Goal: Task Accomplishment & Management: Use online tool/utility

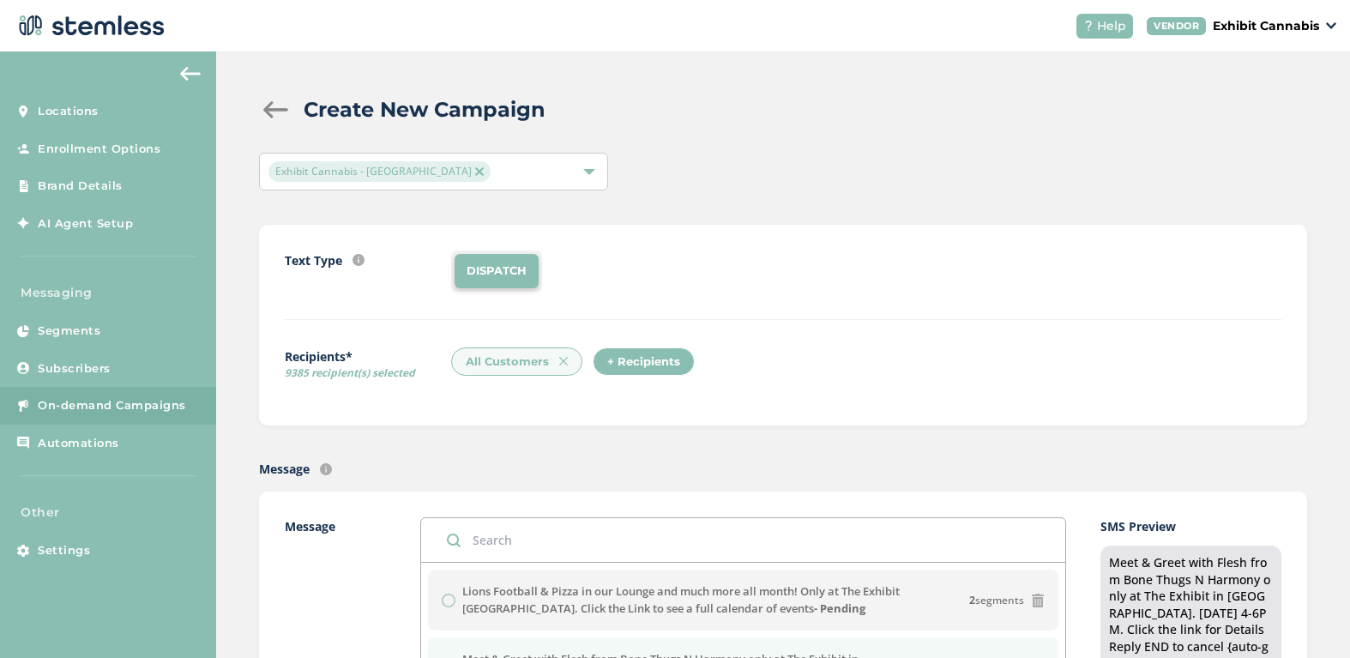
scroll to position [343, 0]
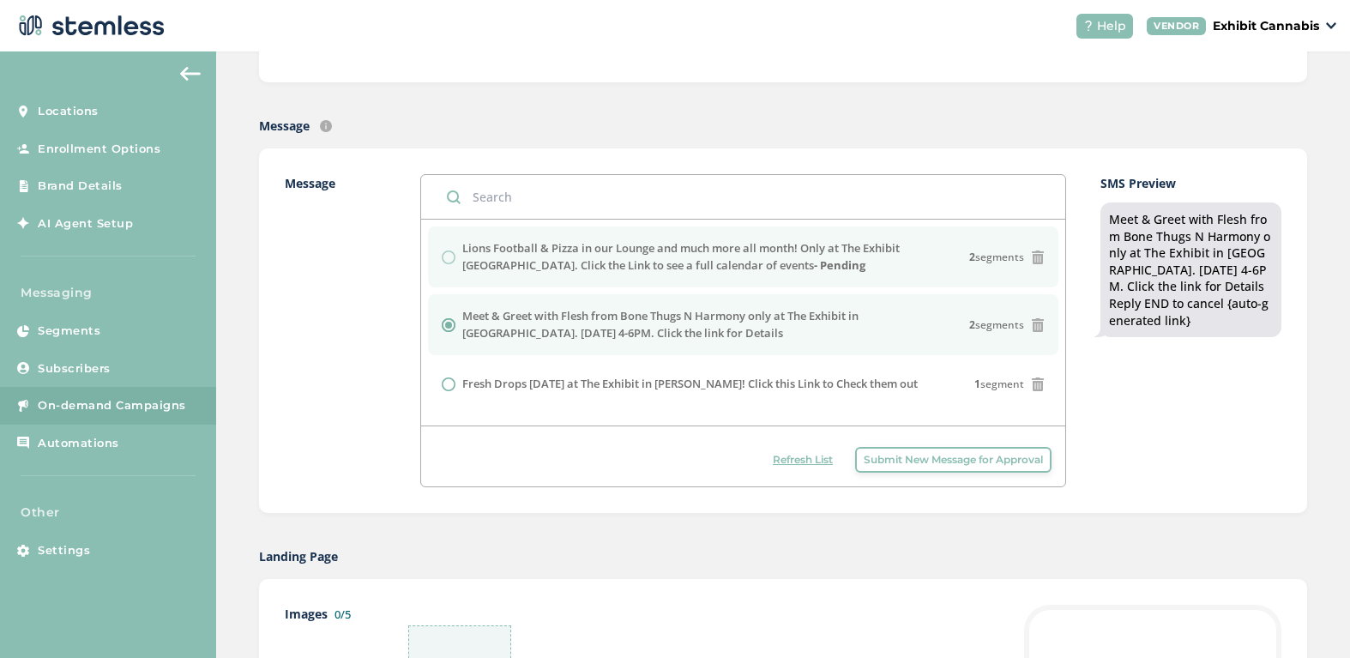
click at [451, 251] on div "Lions Football & Pizza in our Lounge and much more all month! Only at The Exhib…" at bounding box center [743, 256] width 603 height 33
click at [515, 257] on label "Lions Football & Pizza in our Lounge and much more all month! Only at The Exhib…" at bounding box center [715, 256] width 507 height 33
click at [533, 264] on label "Lions Football & Pizza in our Lounge and much more all month! Only at The Exhib…" at bounding box center [715, 256] width 507 height 33
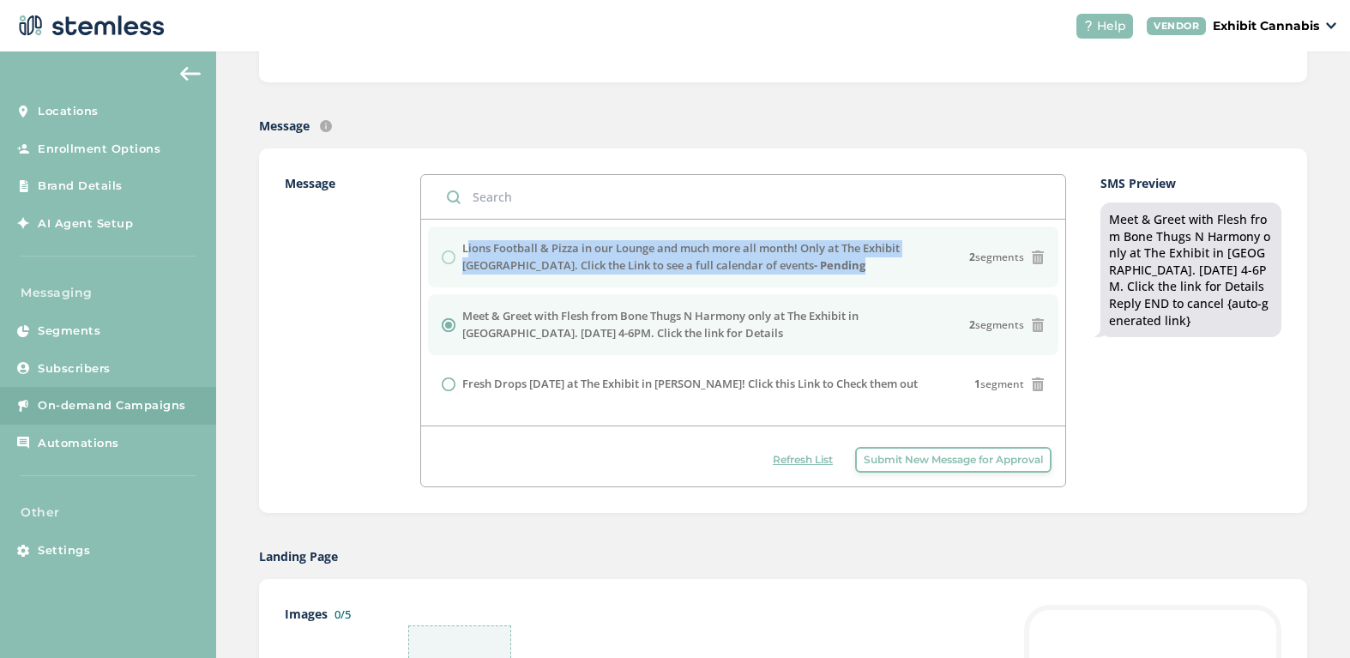
click at [533, 264] on label "Lions Football & Pizza in our Lounge and much more all month! Only at The Exhib…" at bounding box center [715, 256] width 507 height 33
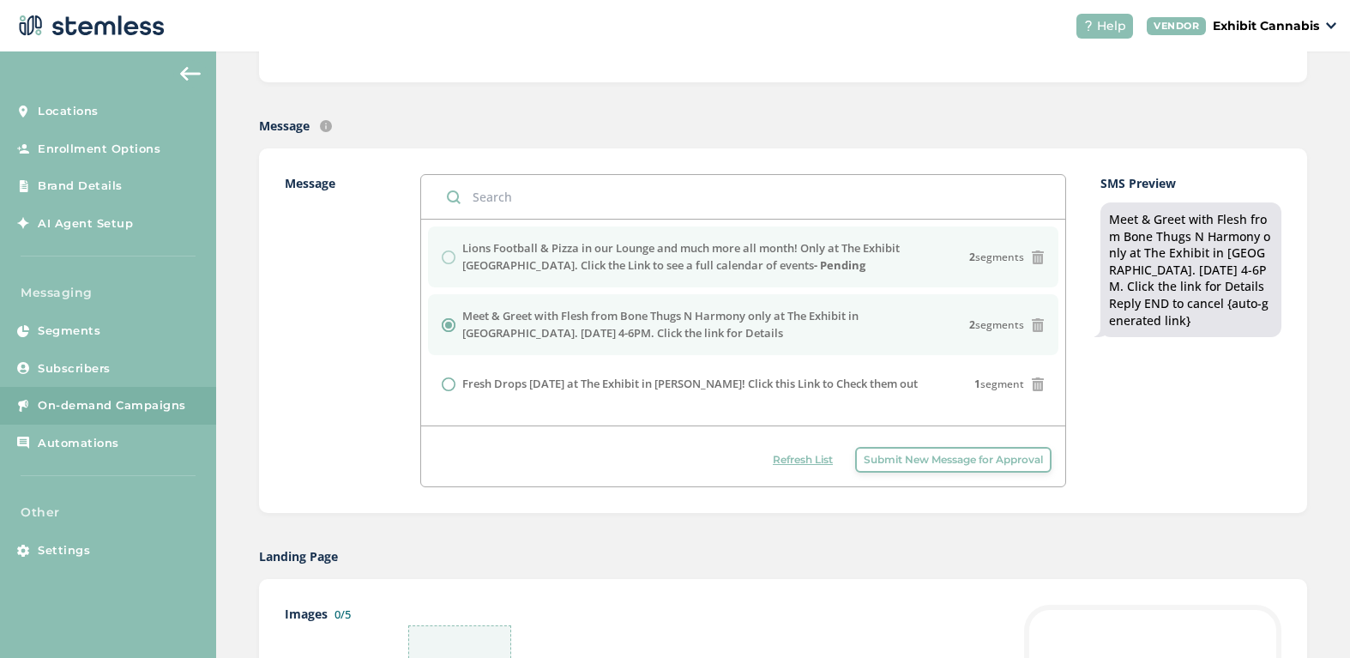
click at [529, 268] on label "Lions Football & Pizza in our Lounge and much more all month! Only at The Exhib…" at bounding box center [715, 256] width 507 height 33
click at [342, 320] on label "Message" at bounding box center [336, 330] width 102 height 313
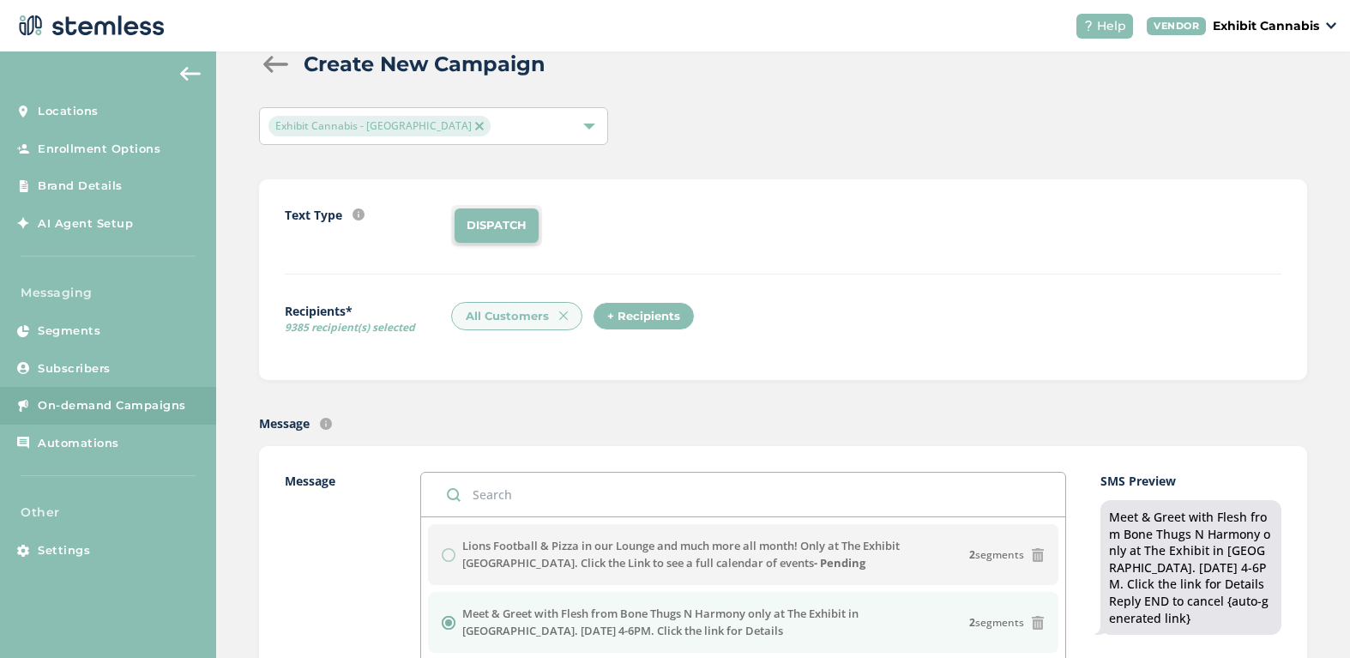
scroll to position [0, 0]
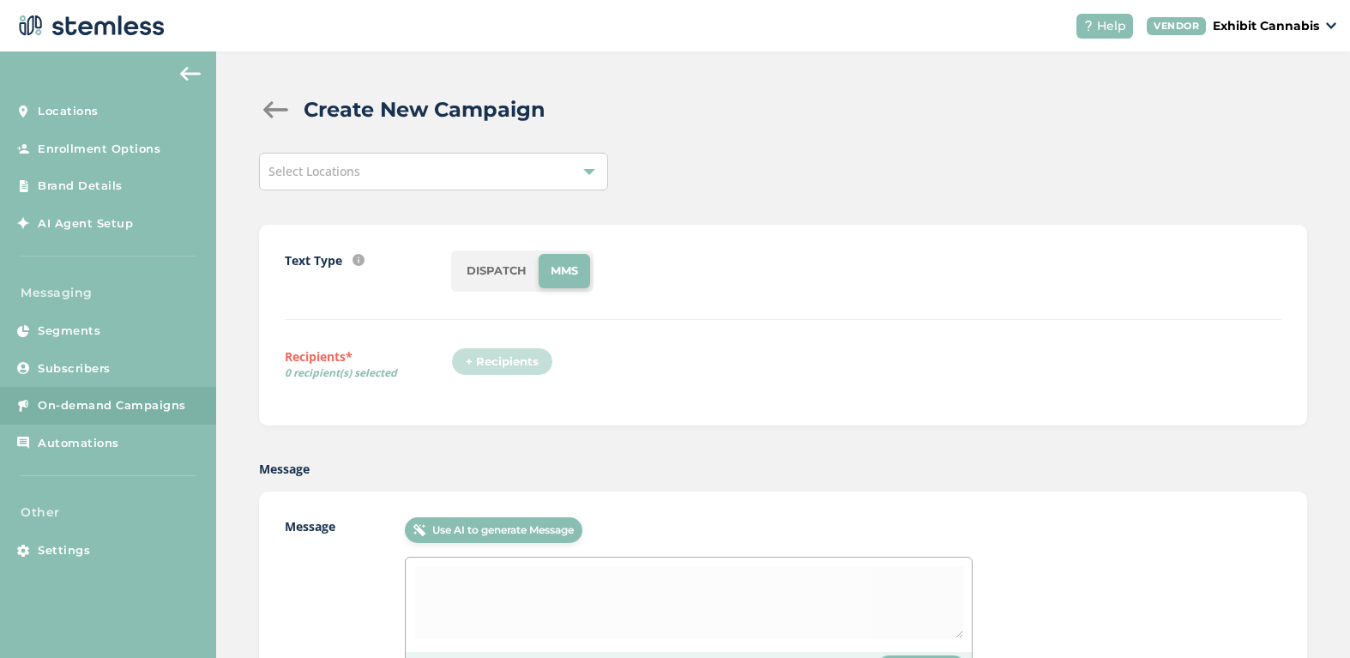
click at [439, 172] on div "Select Locations" at bounding box center [433, 172] width 349 height 38
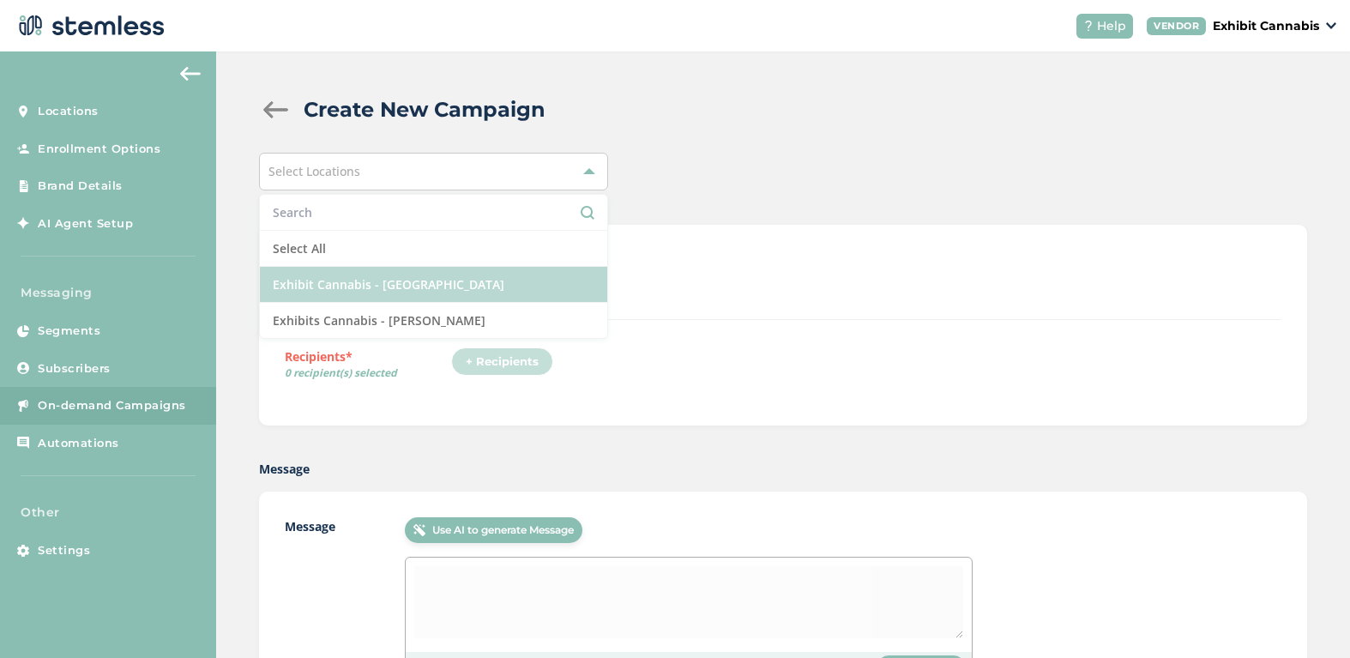
click at [401, 287] on li "Exhibit Cannabis - [GEOGRAPHIC_DATA]" at bounding box center [433, 285] width 347 height 36
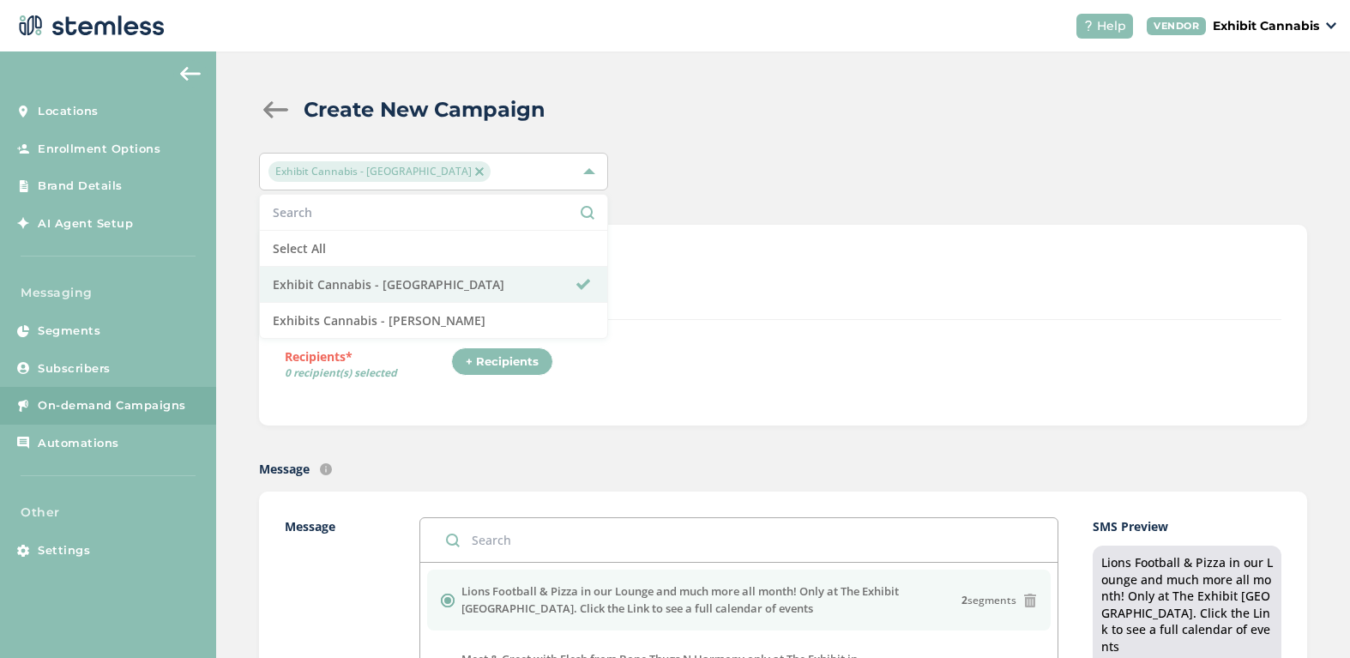
click at [432, 423] on div "Text Type SMS : A cost effective way to reach your customers. Send a intro text…" at bounding box center [783, 325] width 1048 height 201
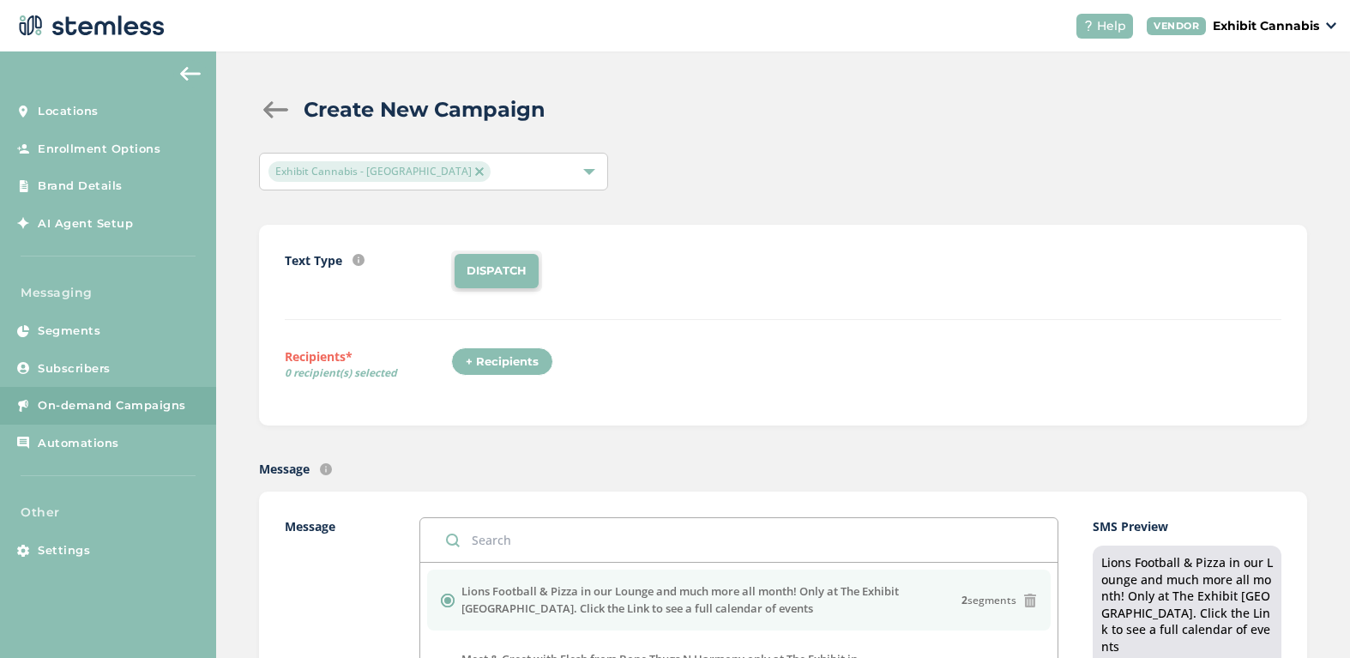
click at [481, 360] on div "+ Recipients" at bounding box center [502, 361] width 102 height 29
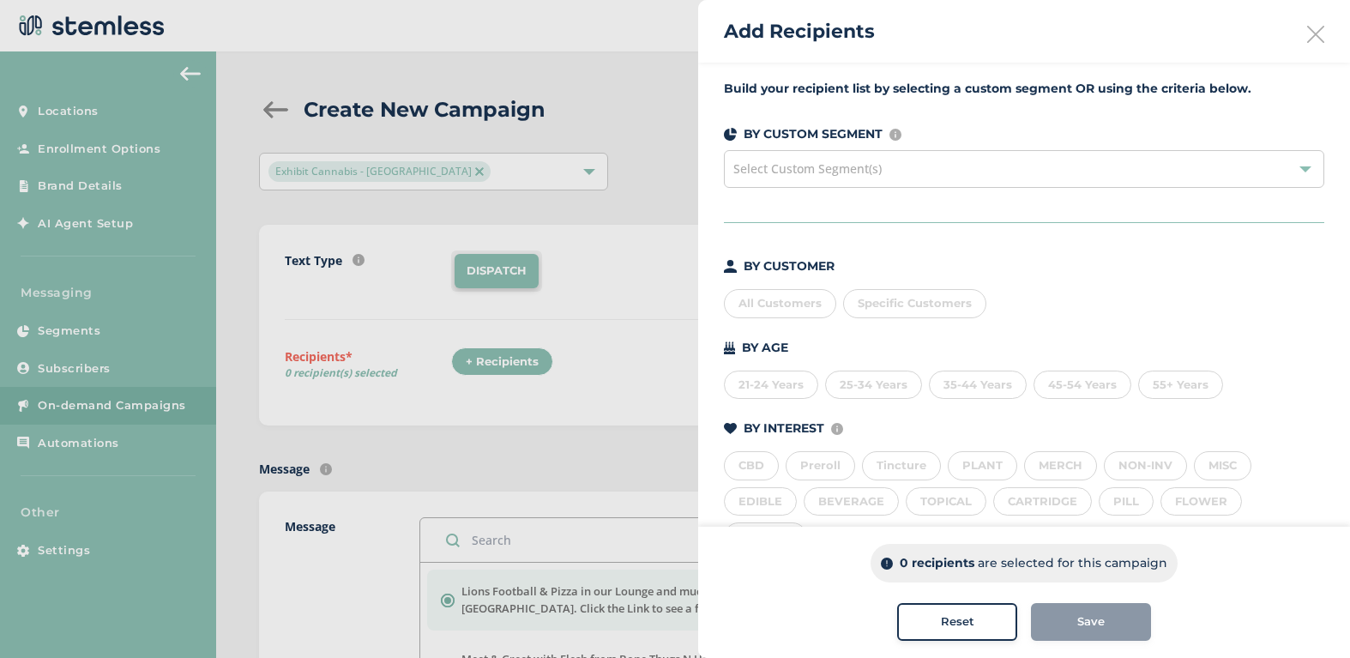
click at [787, 305] on div "All Customers" at bounding box center [780, 303] width 112 height 29
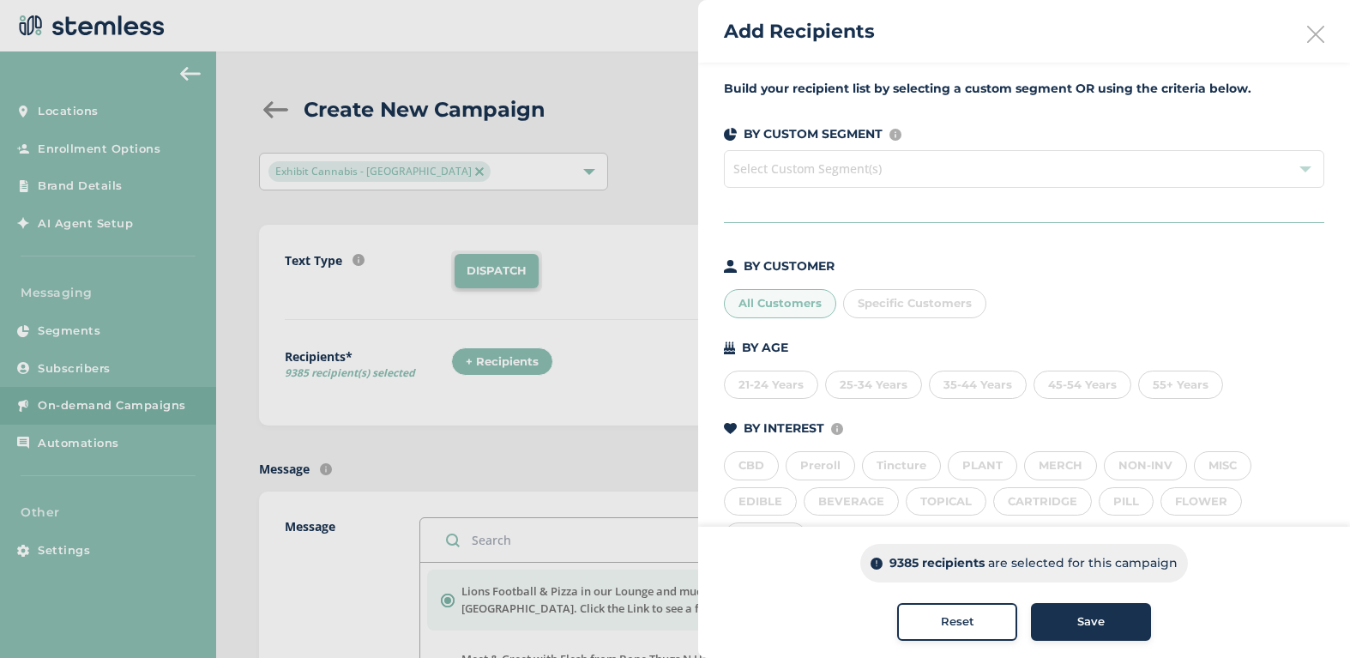
click at [1081, 625] on span "Save" at bounding box center [1090, 621] width 27 height 17
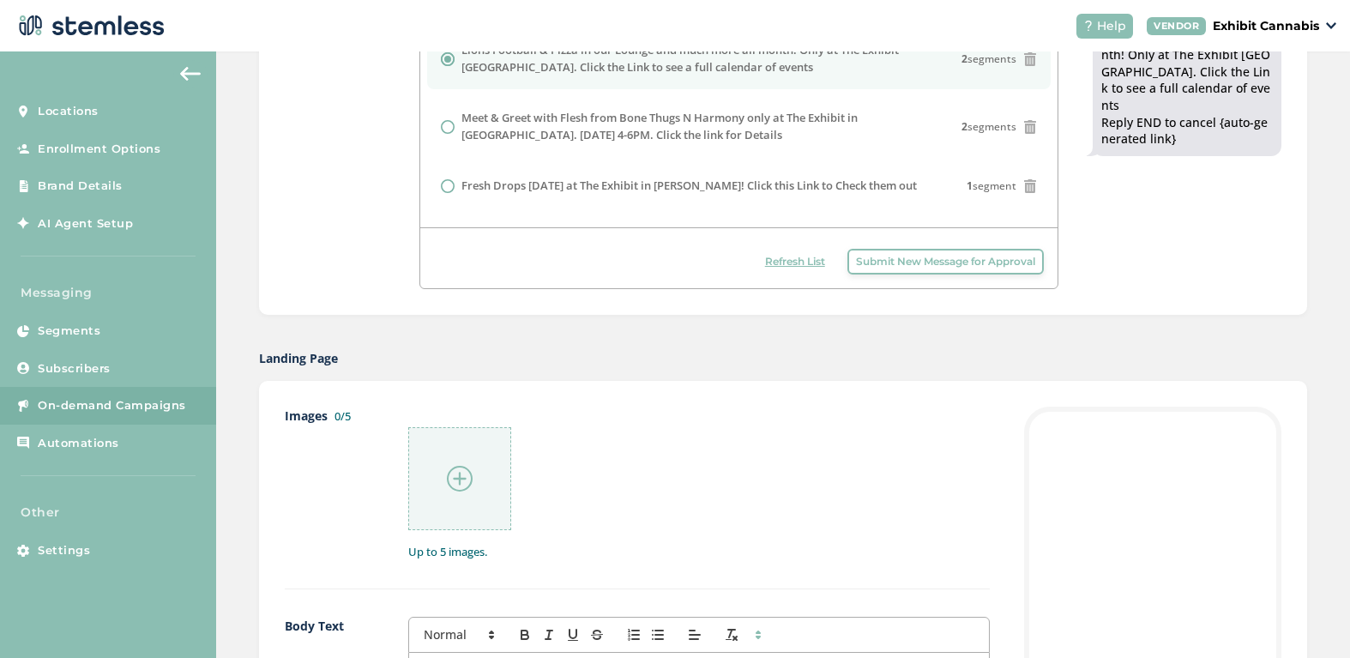
scroll to position [549, 0]
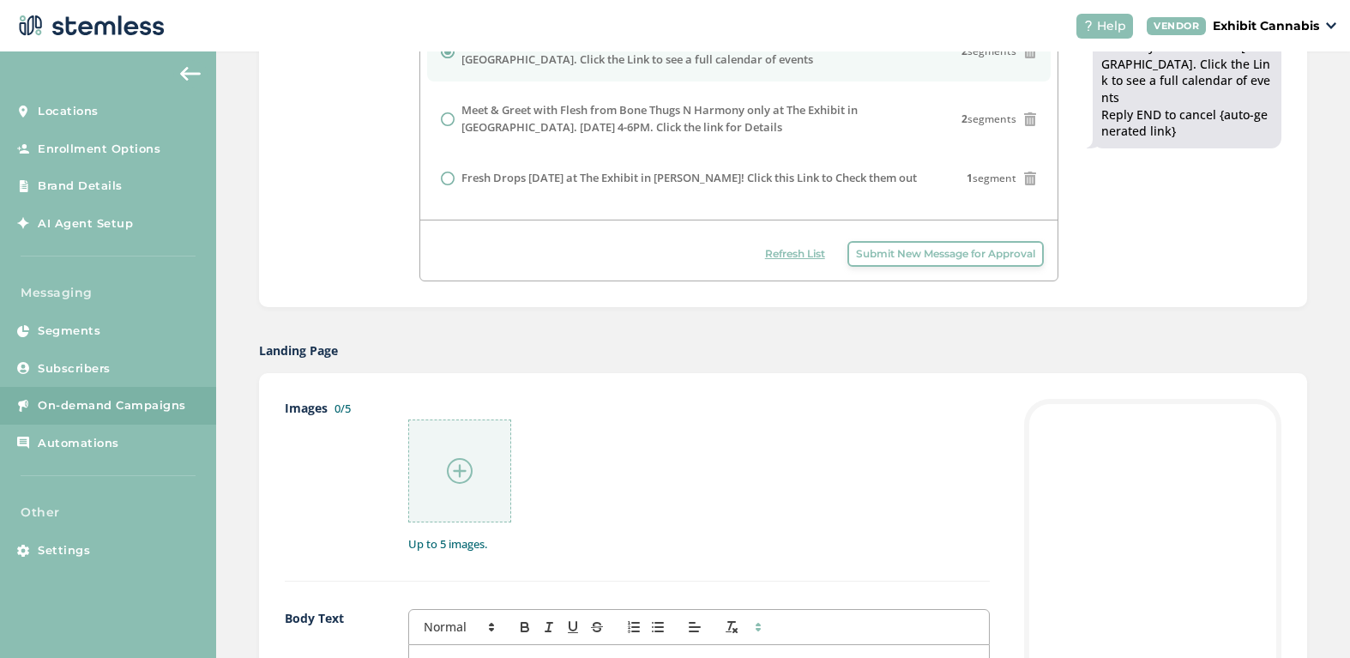
click at [456, 474] on img at bounding box center [460, 471] width 26 height 26
click at [442, 452] on div at bounding box center [459, 471] width 103 height 103
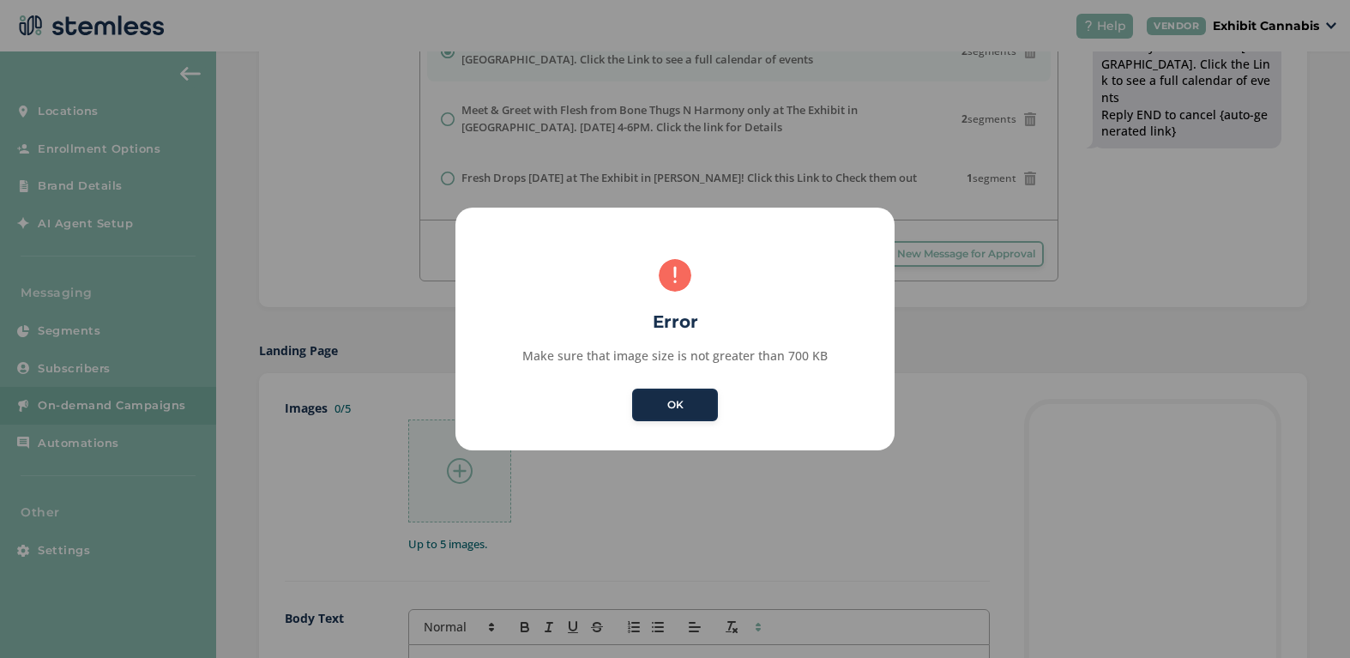
click at [687, 407] on button "OK" at bounding box center [675, 405] width 86 height 33
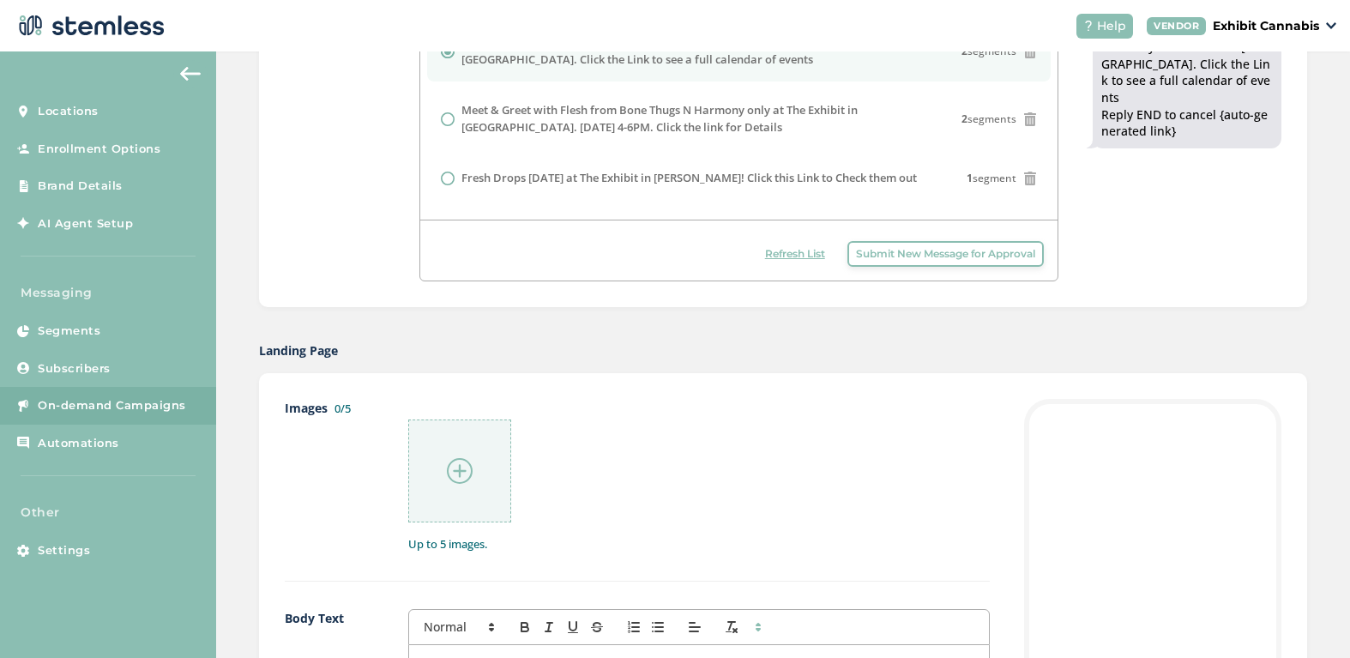
click at [484, 451] on div at bounding box center [459, 471] width 103 height 103
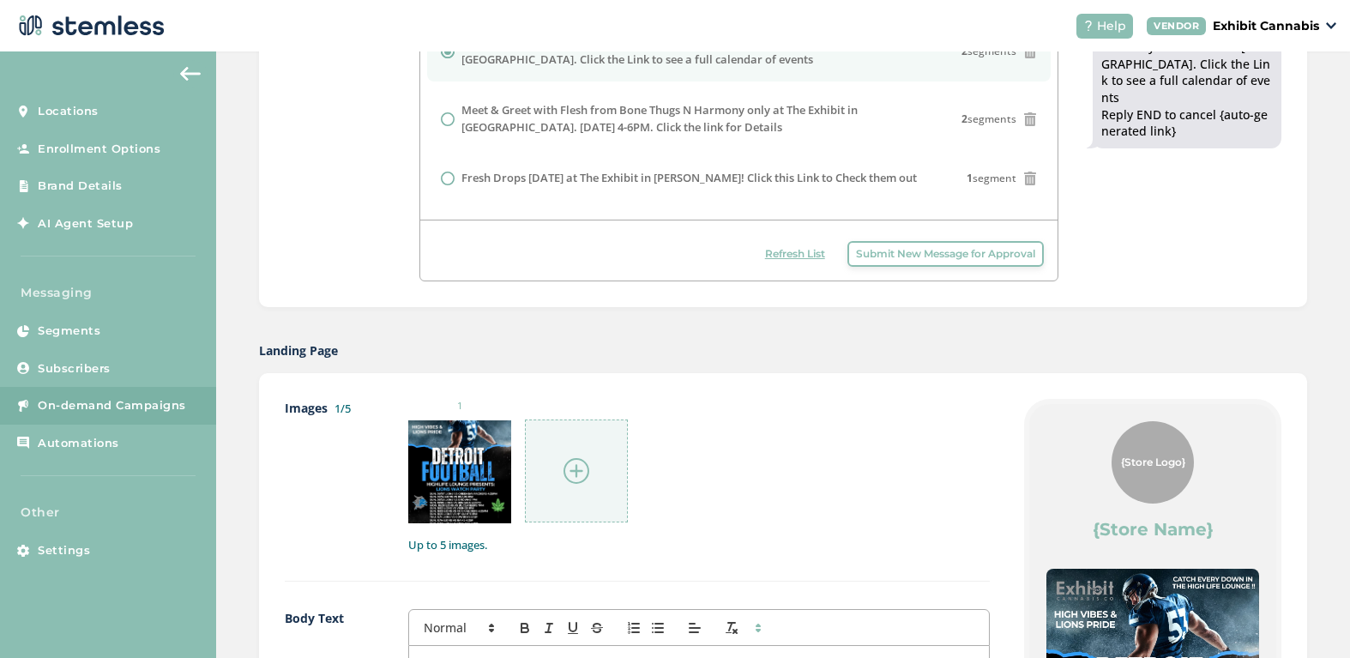
click at [584, 461] on img at bounding box center [577, 471] width 26 height 26
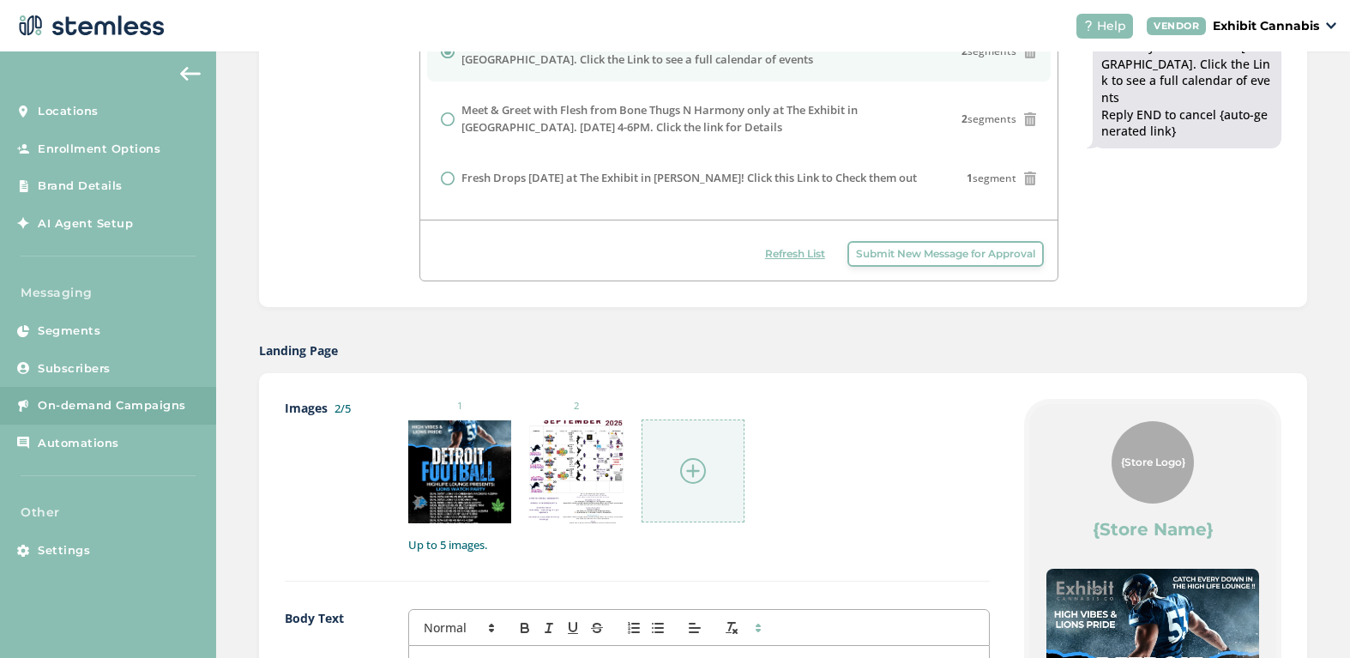
click at [907, 532] on div "1 2 Up to 5 images." at bounding box center [699, 476] width 582 height 154
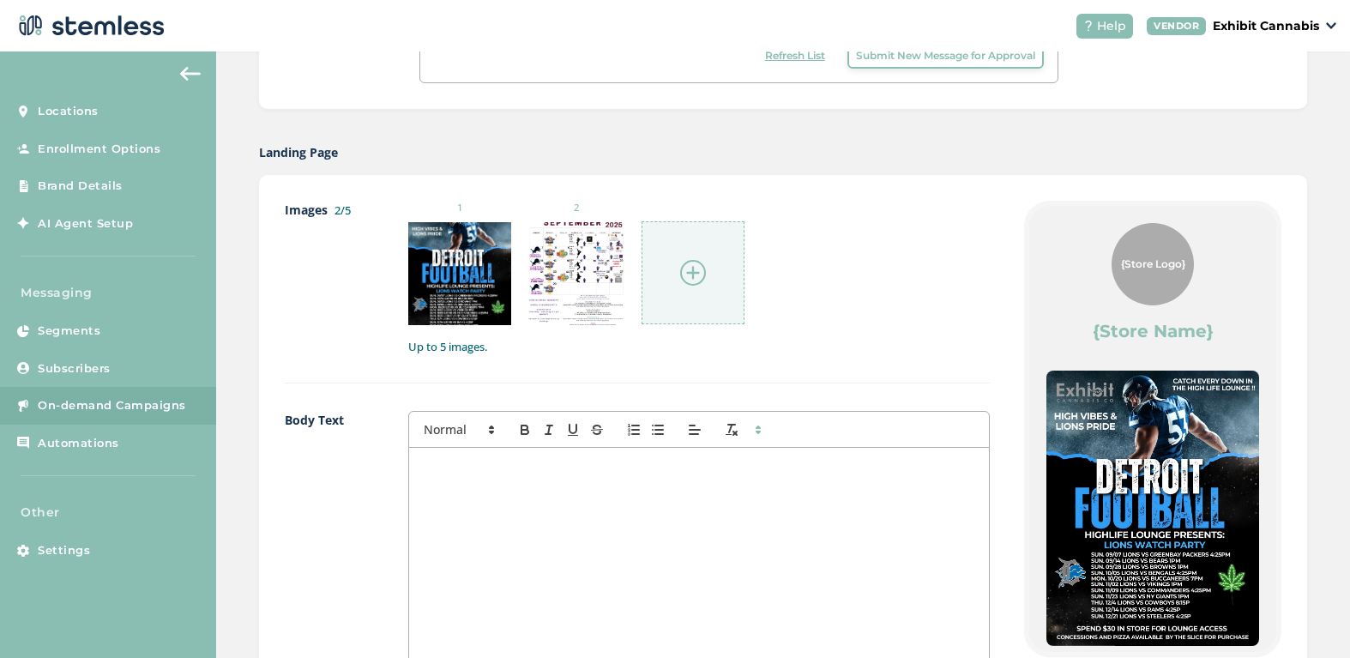
scroll to position [721, 0]
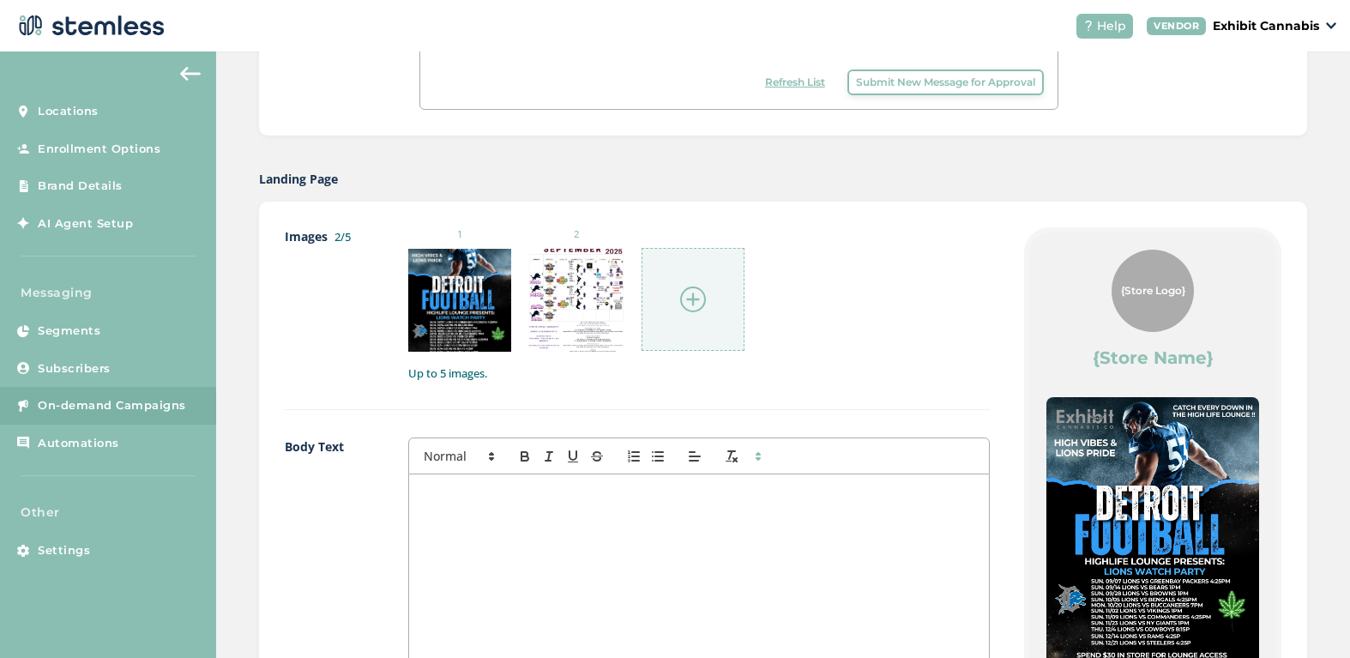
click at [629, 547] on div at bounding box center [699, 645] width 580 height 342
click at [502, 498] on p at bounding box center [699, 492] width 554 height 15
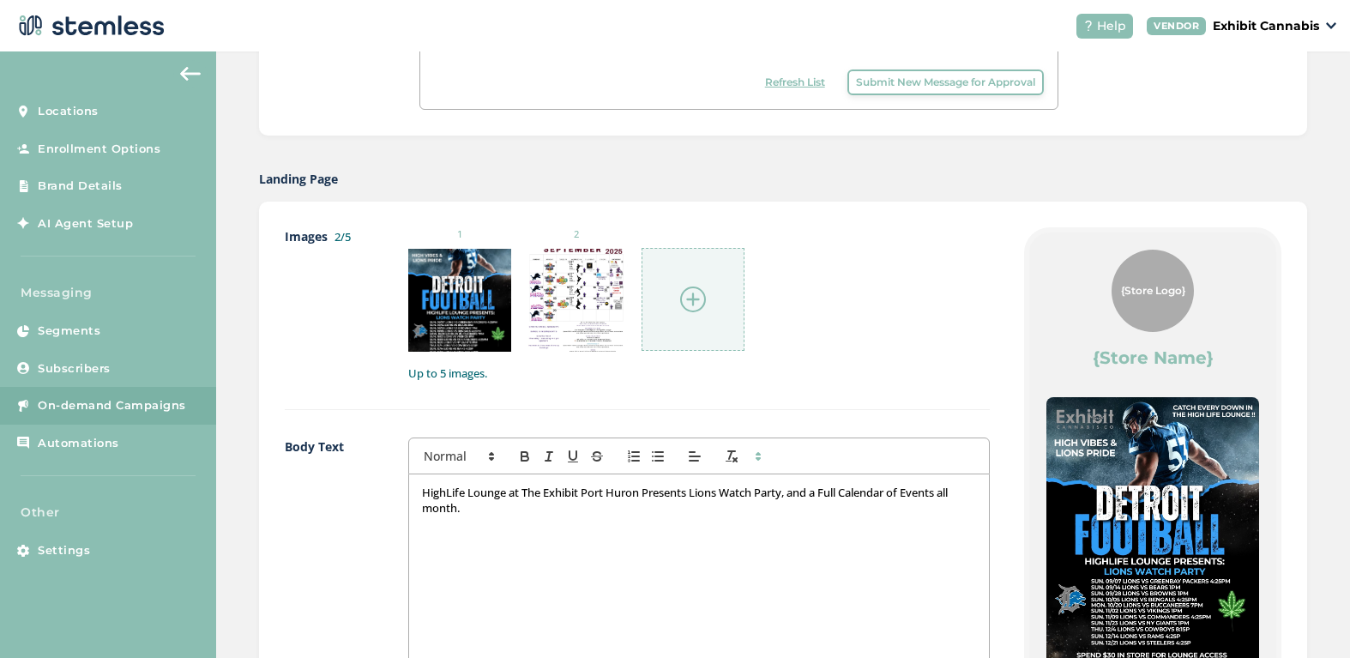
click at [321, 548] on label "Body Text" at bounding box center [329, 627] width 89 height 379
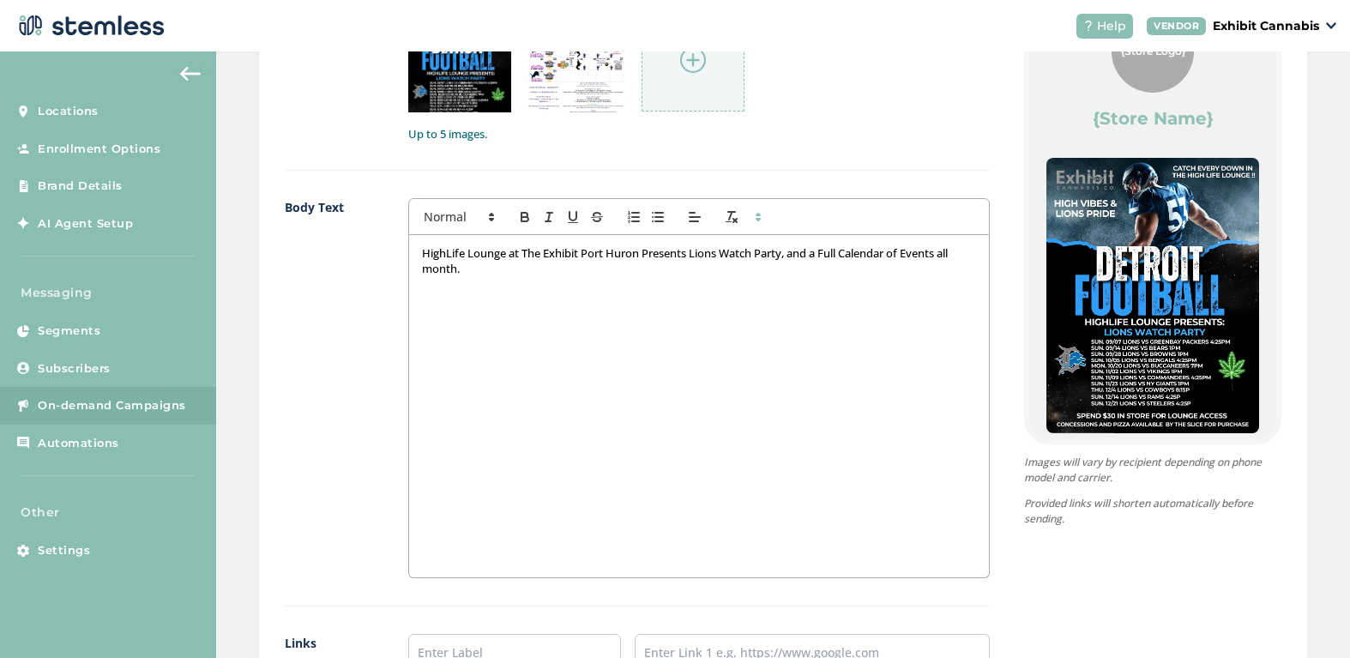
scroll to position [961, 0]
click at [486, 275] on p "HighLife Lounge at The Exhibit Port Huron Presents Lions Watch Party, and a Ful…" at bounding box center [699, 260] width 554 height 32
click at [323, 407] on label "Body Text" at bounding box center [329, 386] width 89 height 379
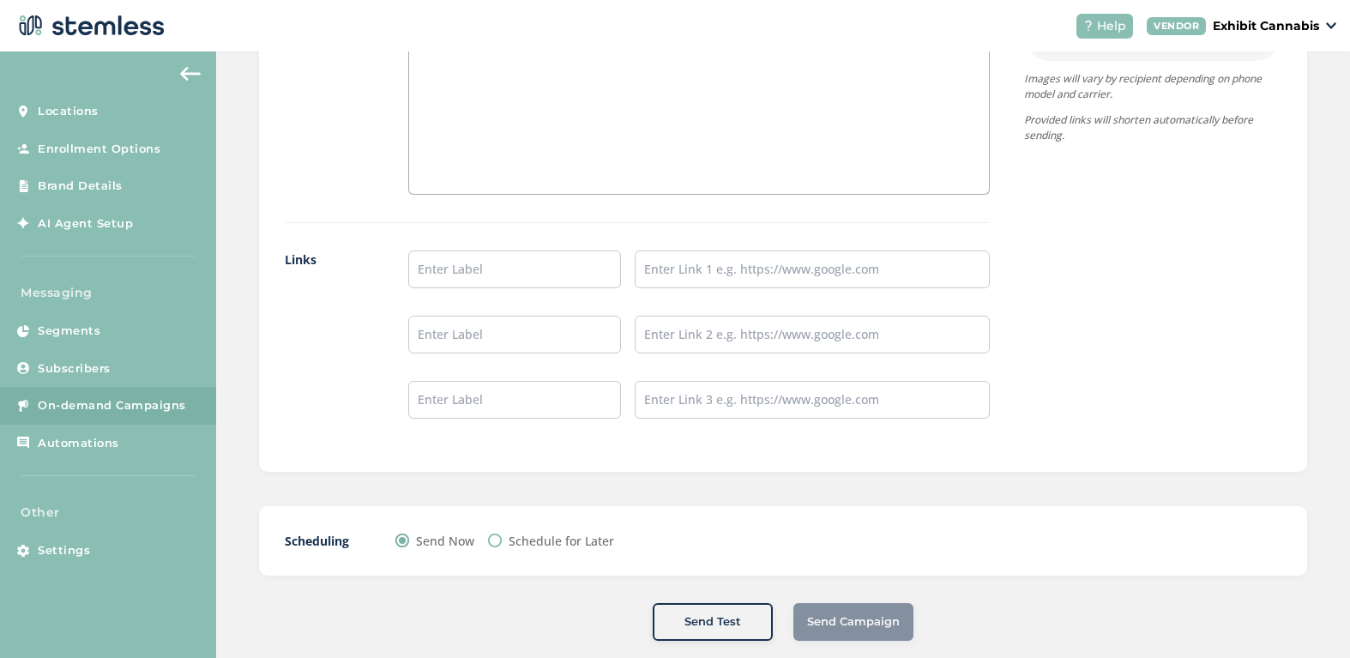
scroll to position [1368, 0]
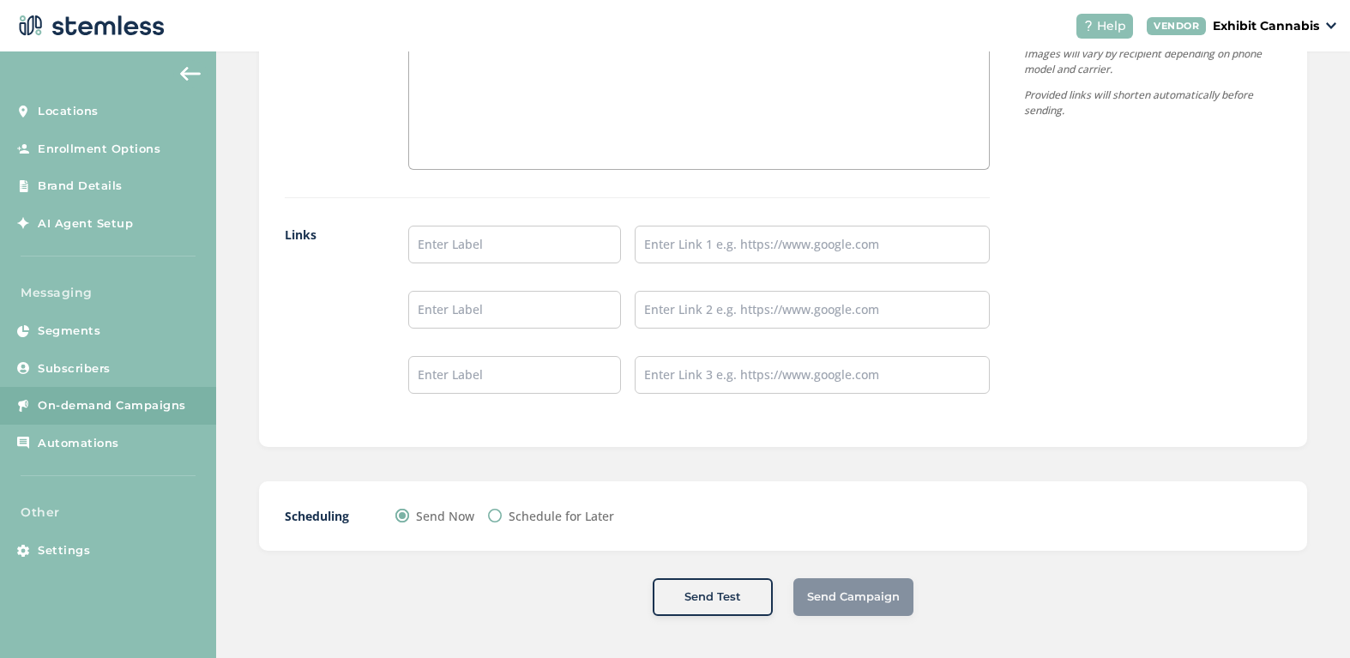
click at [842, 595] on div "Send Campaign" at bounding box center [854, 597] width 120 height 38
click at [751, 537] on div "Scheduling Send Now Schedule for Later" at bounding box center [783, 515] width 1048 height 69
click at [502, 517] on div "Schedule for Later" at bounding box center [551, 516] width 126 height 18
click at [502, 516] on div "Schedule for Later" at bounding box center [551, 516] width 126 height 18
click at [491, 516] on input "Schedule for Later" at bounding box center [495, 516] width 14 height 14
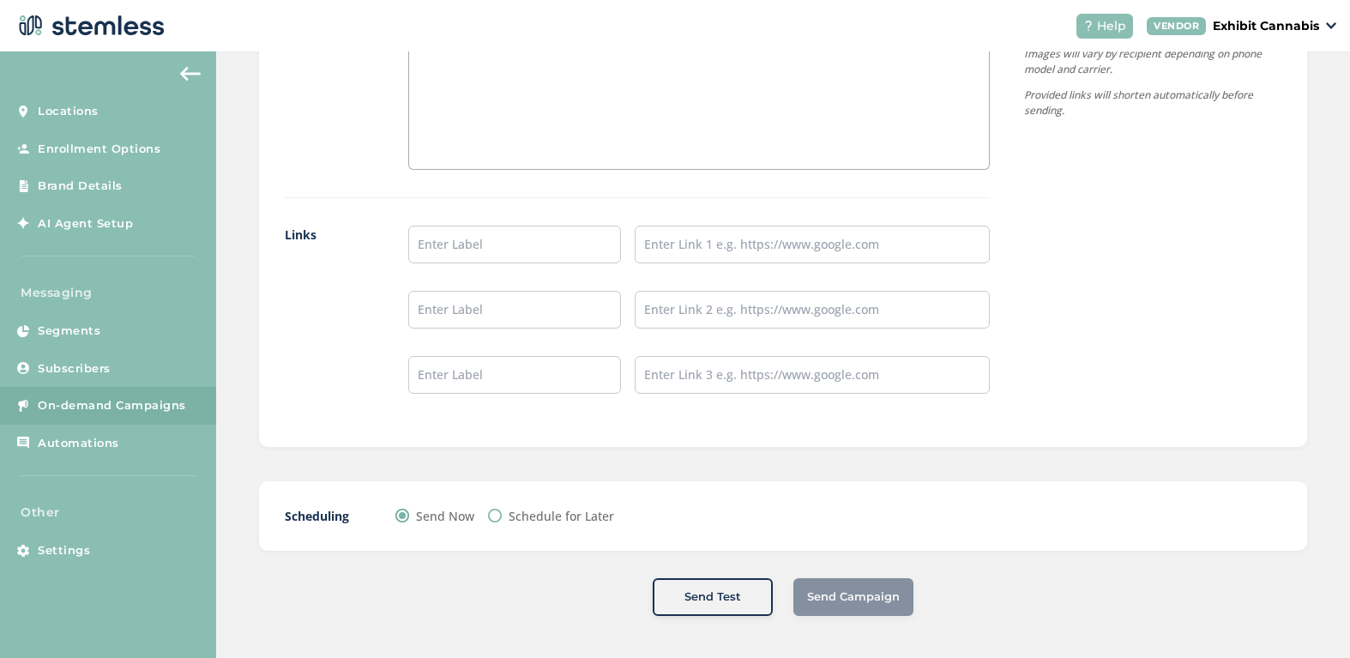
radio input "true"
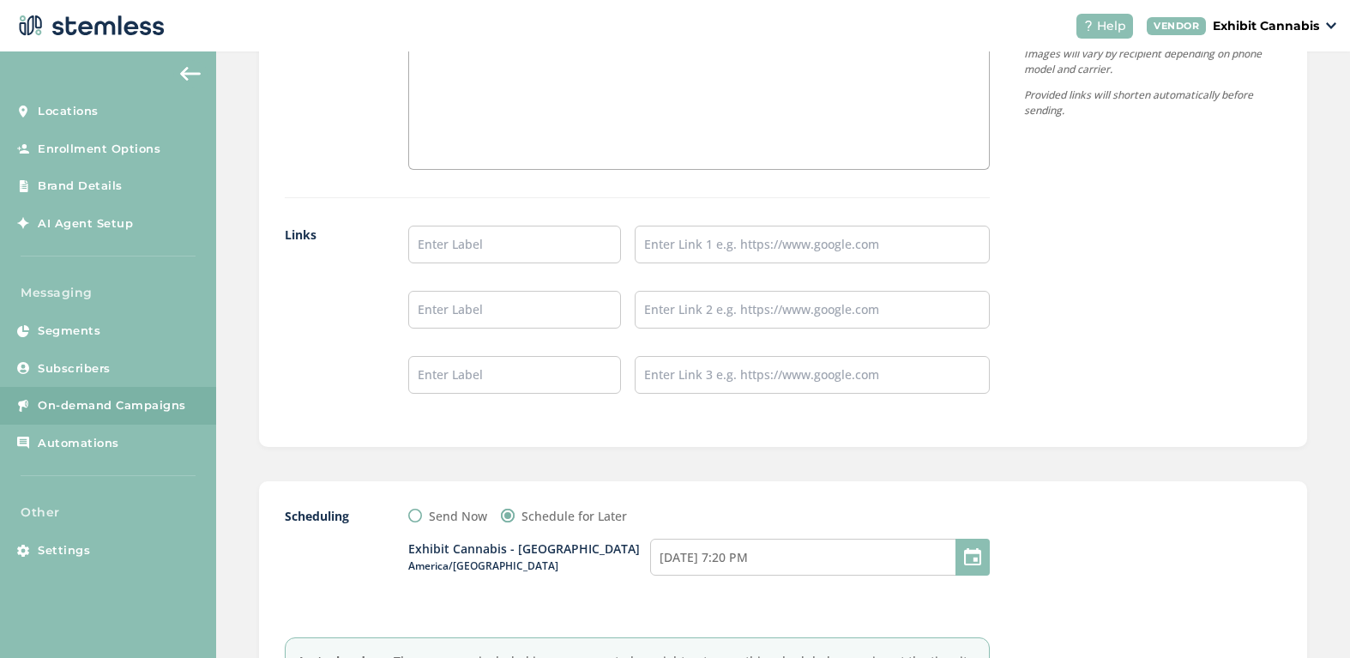
click at [415, 514] on input "Send Now" at bounding box center [415, 516] width 14 height 14
radio input "true"
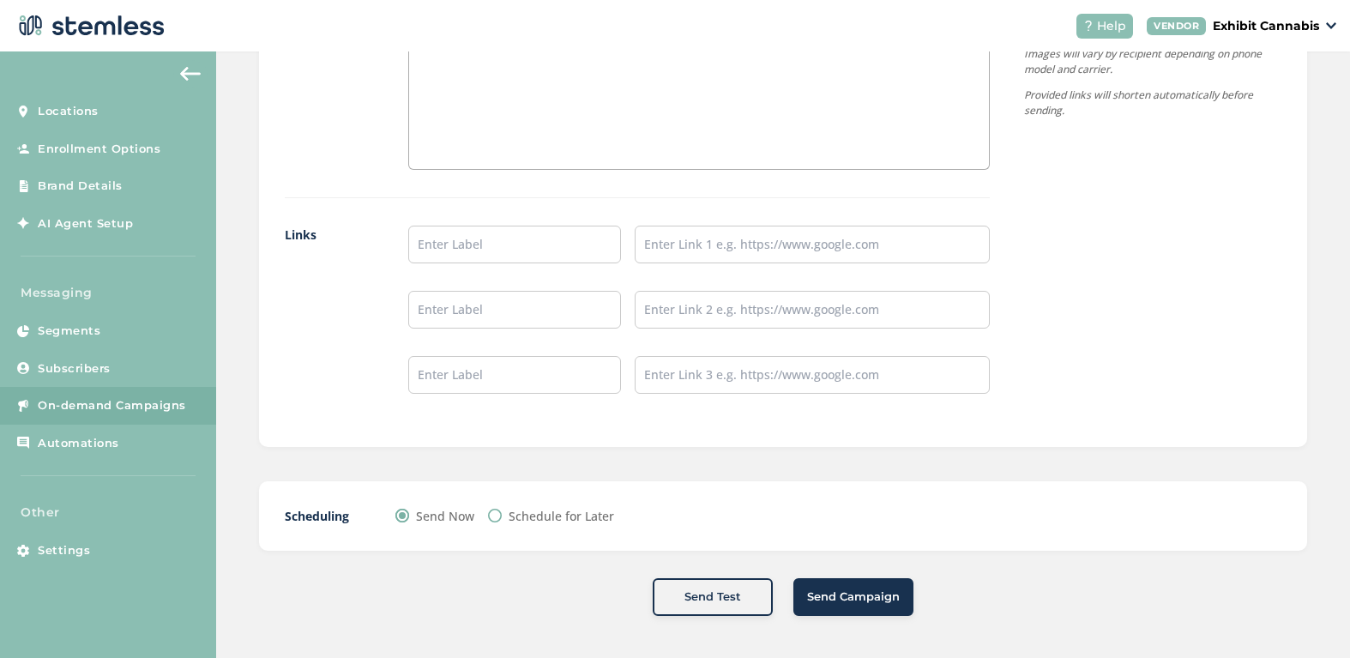
click at [838, 598] on span "Send Campaign" at bounding box center [853, 597] width 93 height 17
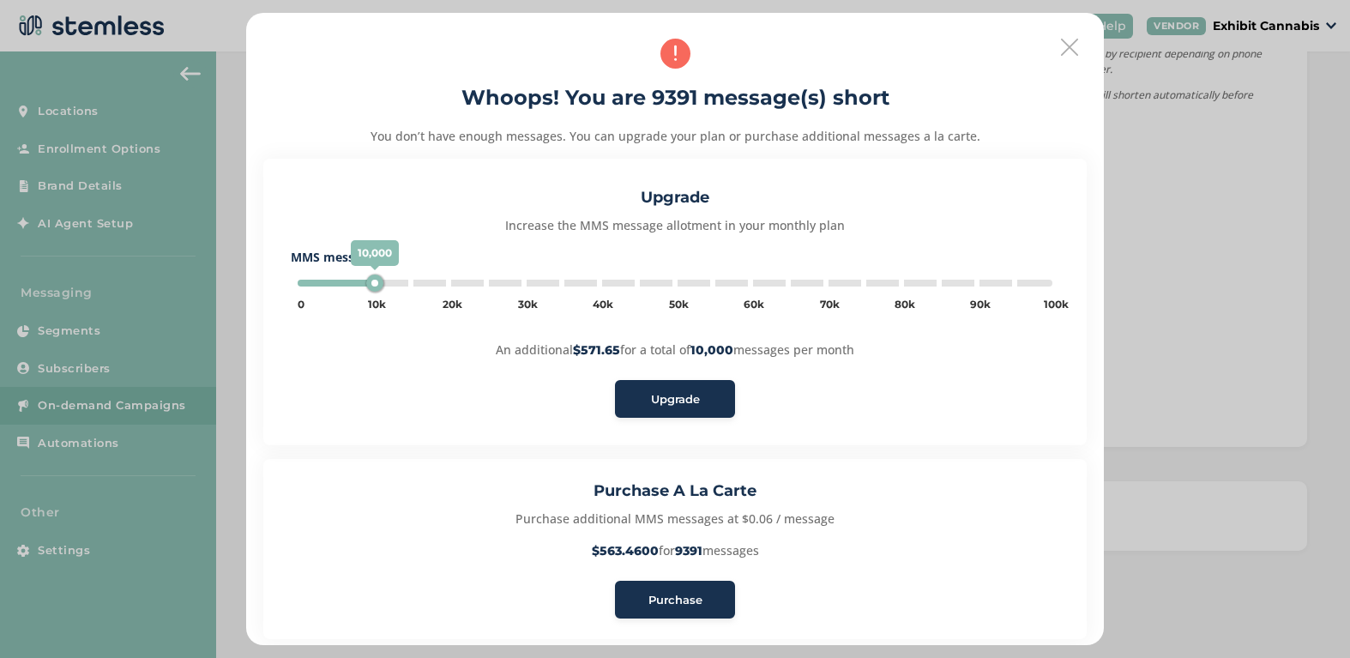
click at [662, 601] on span "Purchase" at bounding box center [676, 600] width 54 height 17
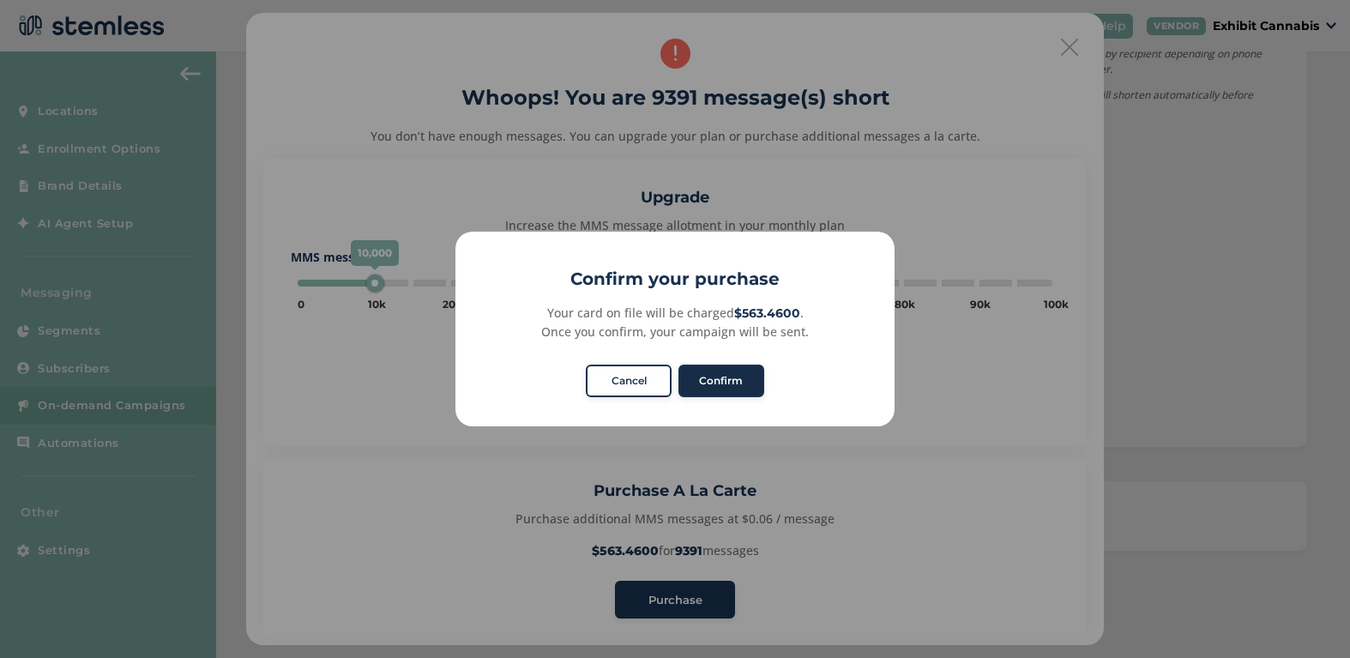
click at [709, 368] on button "Confirm" at bounding box center [722, 381] width 86 height 33
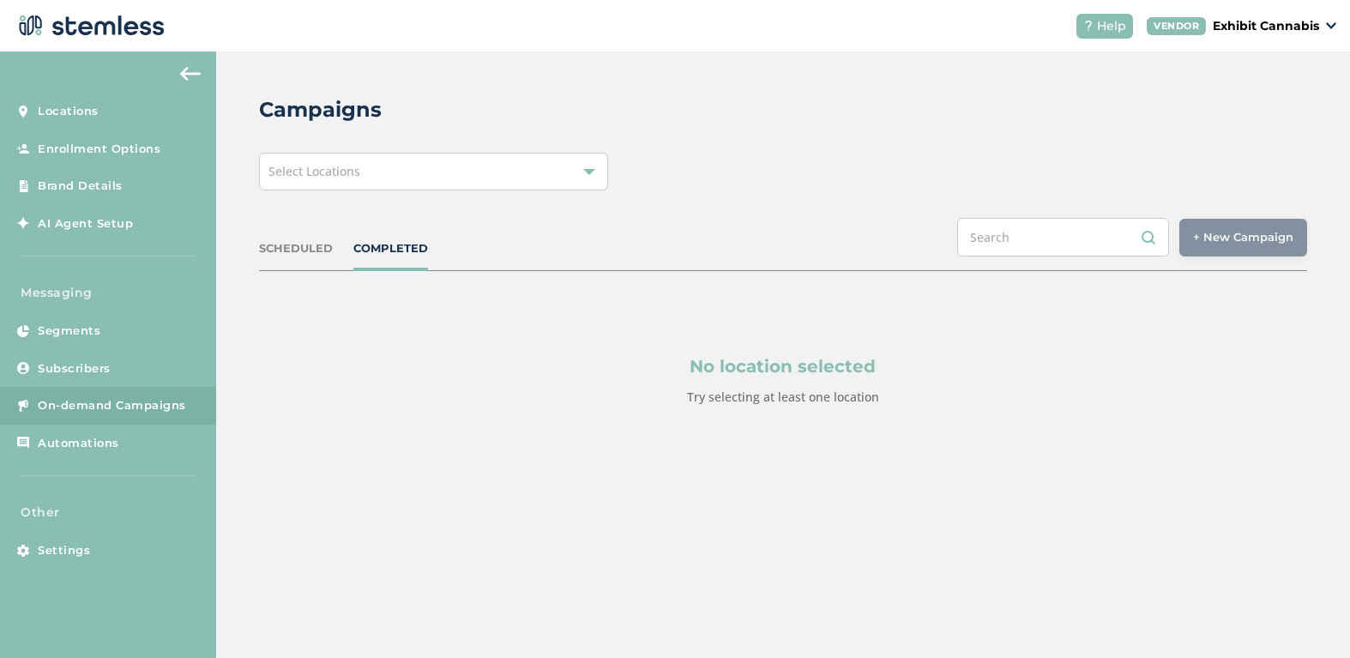
click at [1323, 28] on div "VENDOR Exhibit Cannabis" at bounding box center [1242, 26] width 190 height 18
click at [1267, 123] on link "Logout" at bounding box center [1276, 123] width 84 height 17
